Goal: Task Accomplishment & Management: Complete application form

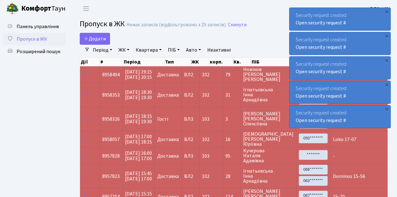
select select "25"
click at [107, 43] on link "Додати" at bounding box center [95, 39] width 30 height 12
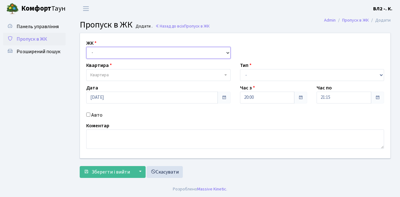
click at [227, 52] on select "- ВЛ1, Ужгородський пров., 4/1 ВЛ2, Голосіївський просп., 76 ВЛ3, пр.Голосіївсь…" at bounding box center [158, 53] width 145 height 12
select select "317"
click at [86, 47] on select "- ВЛ1, Ужгородський пров., 4/1 ВЛ2, Голосіївський просп., 76 ВЛ3, пр.Голосіївсь…" at bounding box center [158, 53] width 145 height 12
select select
drag, startPoint x: 225, startPoint y: 73, endPoint x: 307, endPoint y: 21, distance: 97.1
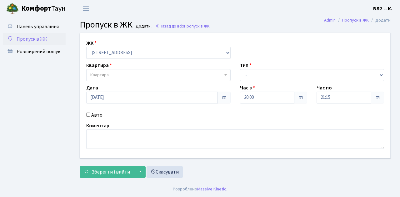
click at [226, 73] on span "Квартира" at bounding box center [158, 75] width 145 height 12
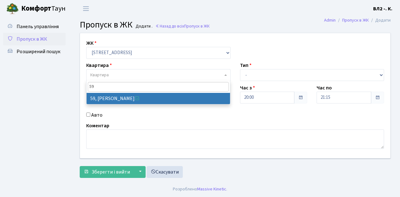
type input "5"
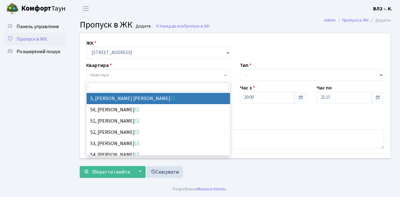
select select "37954"
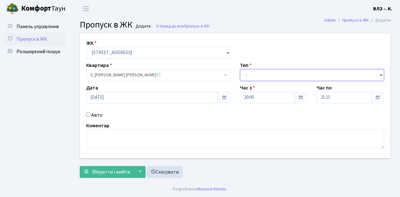
click at [380, 75] on select "- Доставка Таксі Гості Сервіс" at bounding box center [312, 75] width 145 height 12
select select "1"
click at [240, 69] on select "- Доставка Таксі Гості Сервіс" at bounding box center [312, 75] width 145 height 12
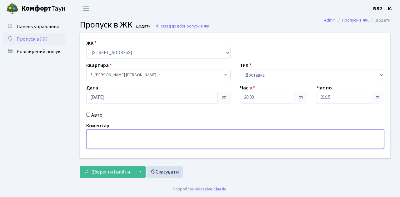
click at [92, 133] on textarea at bounding box center [235, 138] width 298 height 19
type textarea "20-13"
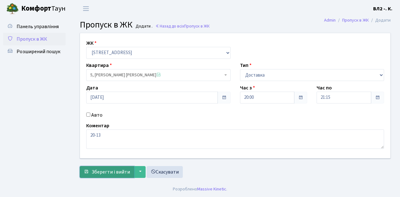
click at [94, 175] on span "Зберегти і вийти" at bounding box center [111, 172] width 38 height 7
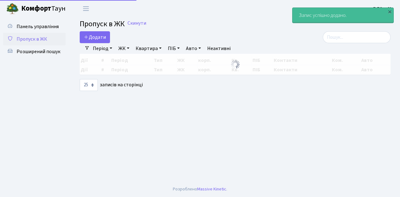
select select "25"
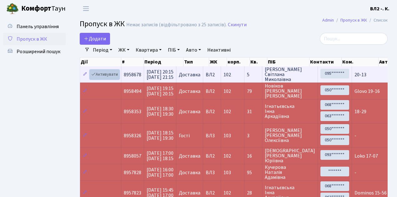
click at [116, 78] on link "Активувати" at bounding box center [105, 75] width 30 height 10
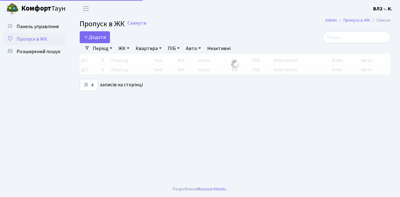
select select "25"
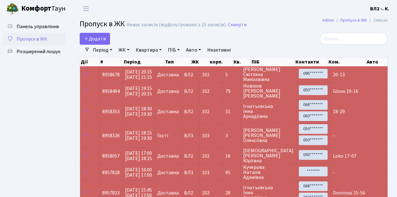
click at [119, 80] on td "8958678" at bounding box center [111, 74] width 23 height 16
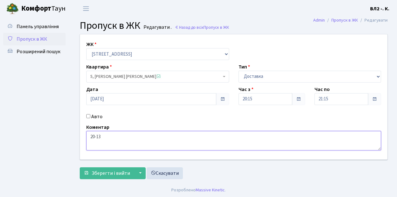
click at [90, 136] on textarea "20-13" at bounding box center [233, 140] width 295 height 19
type textarea "Glovo 20-13"
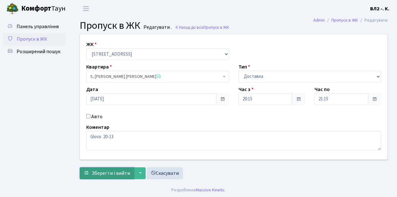
click at [96, 177] on button "Зберегти і вийти" at bounding box center [107, 173] width 54 height 12
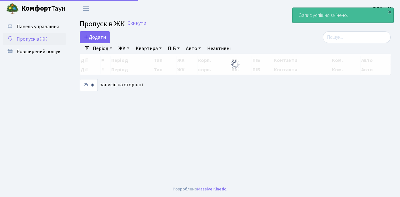
select select "25"
